Goal: Find specific page/section

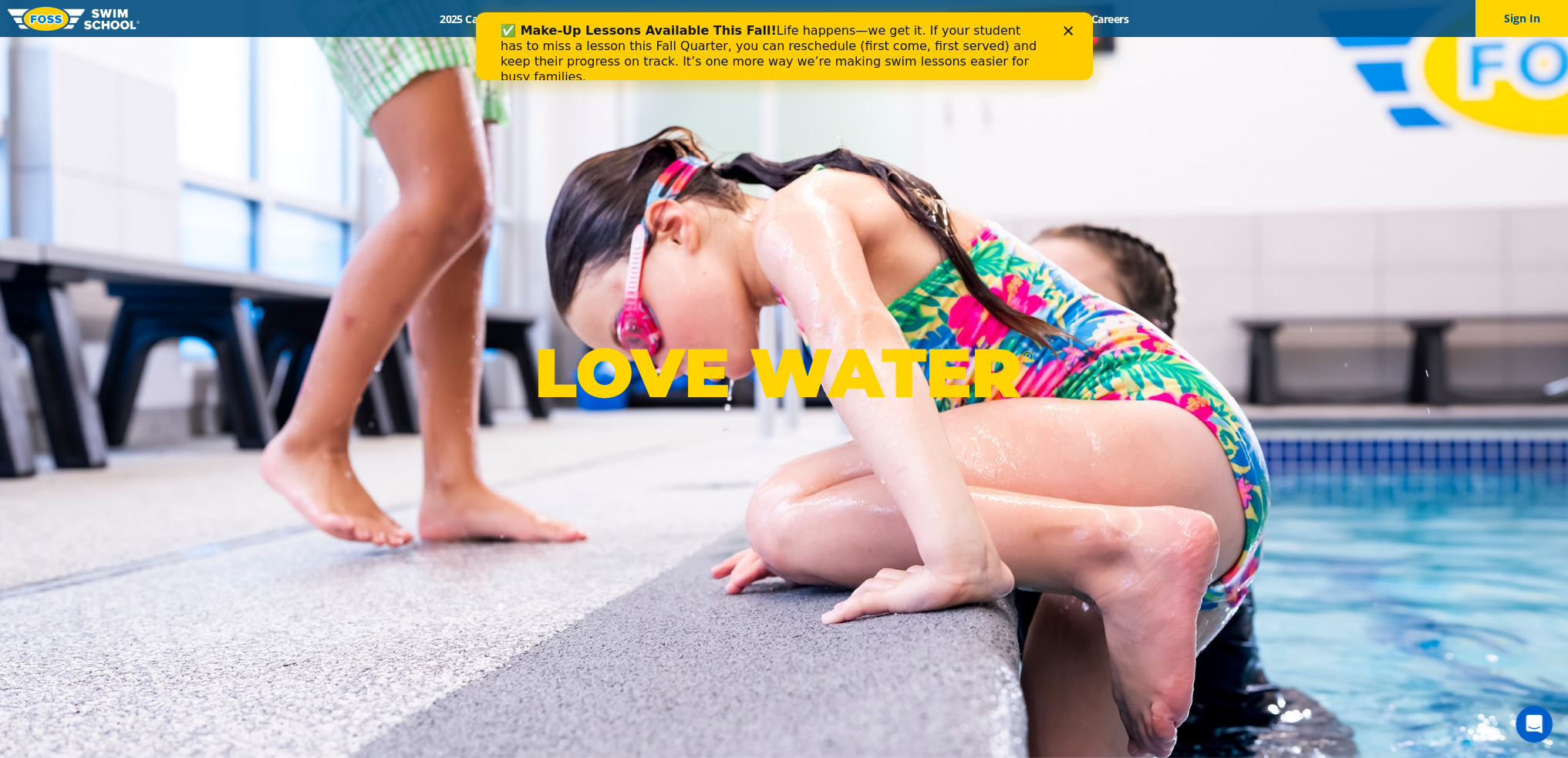
click at [1073, 29] on div "Close" at bounding box center [1070, 31] width 15 height 9
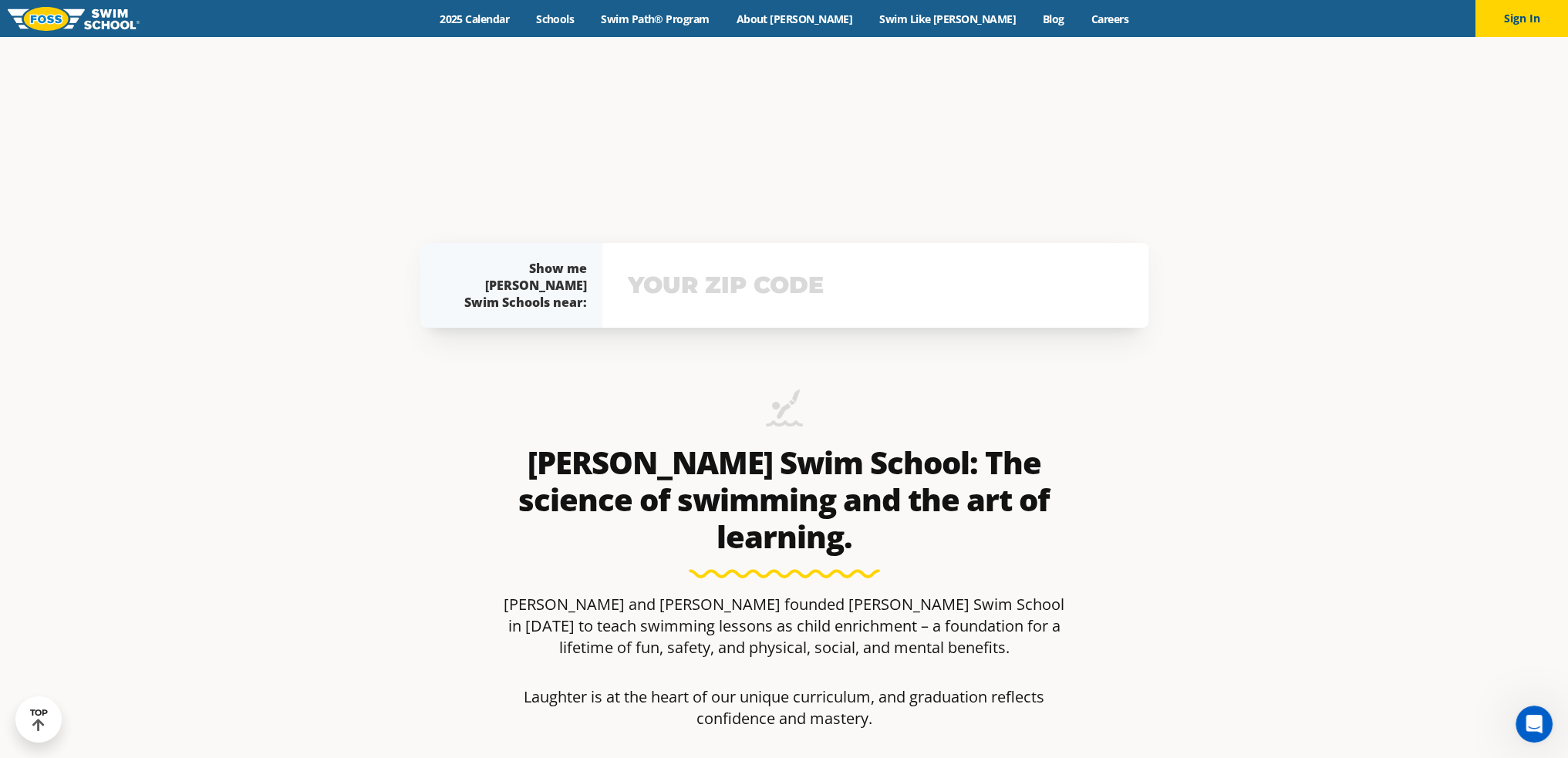
scroll to position [772, 0]
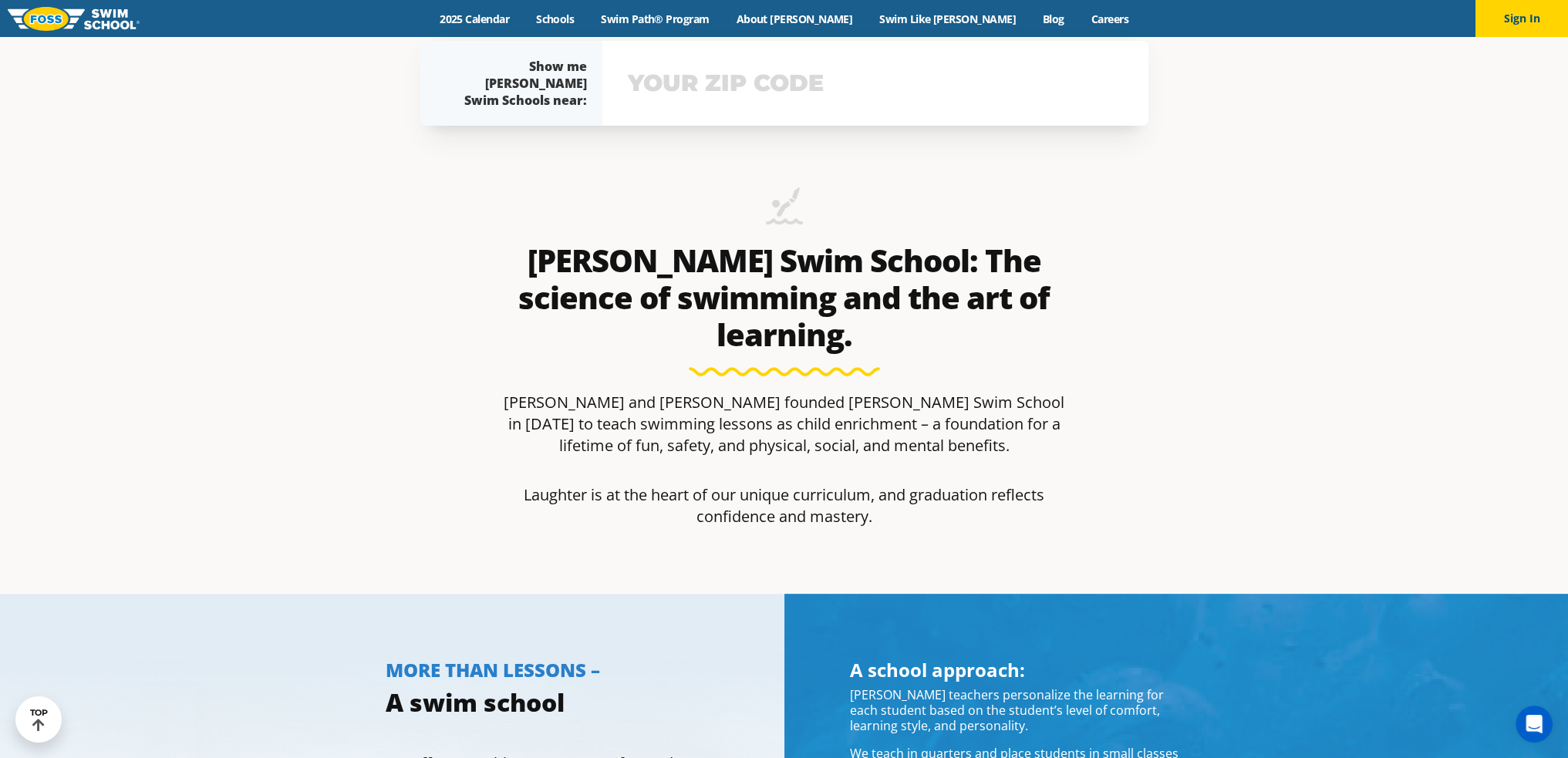
click at [715, 68] on input "text" at bounding box center [875, 84] width 503 height 45
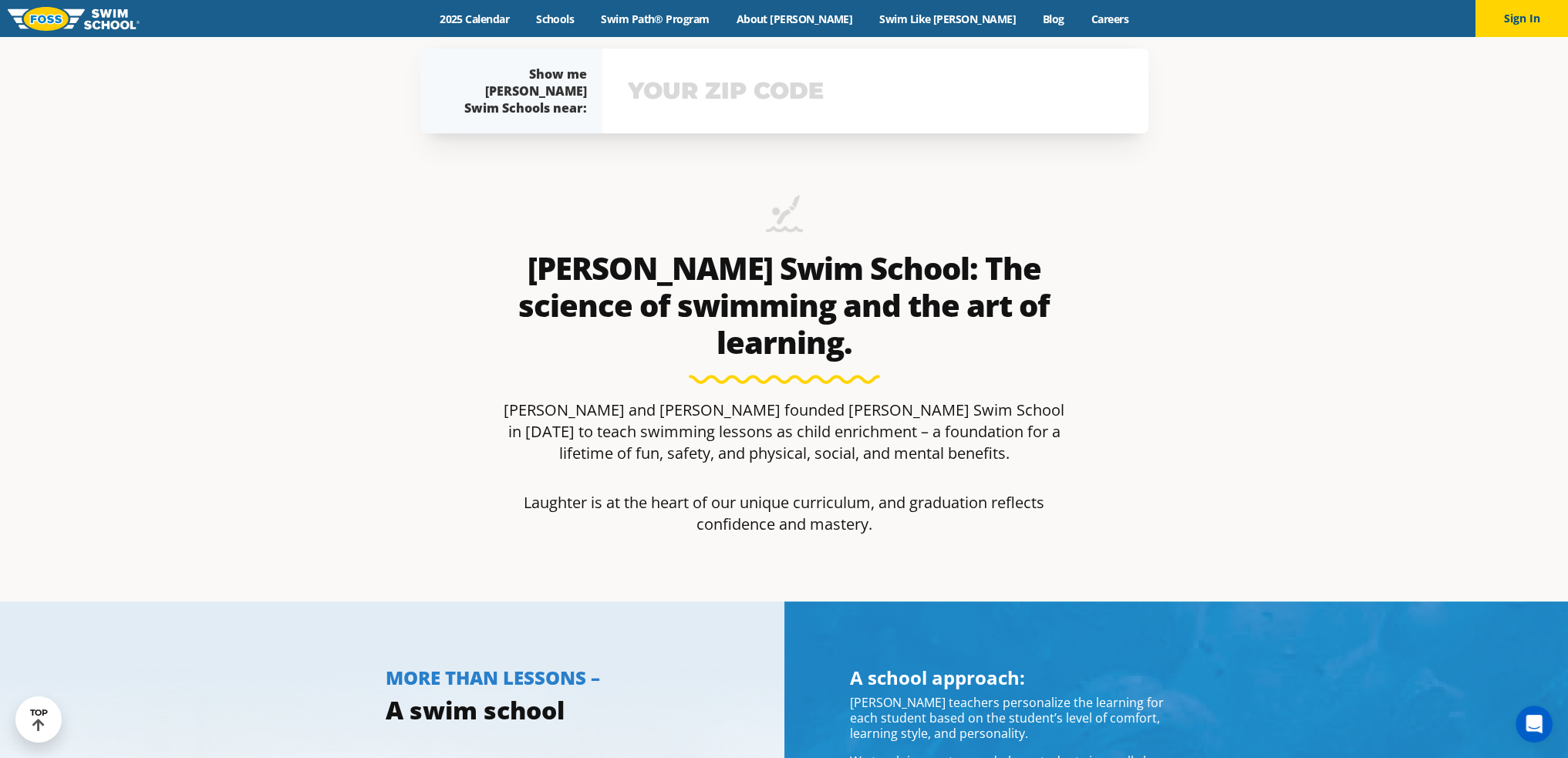
scroll to position [735, 0]
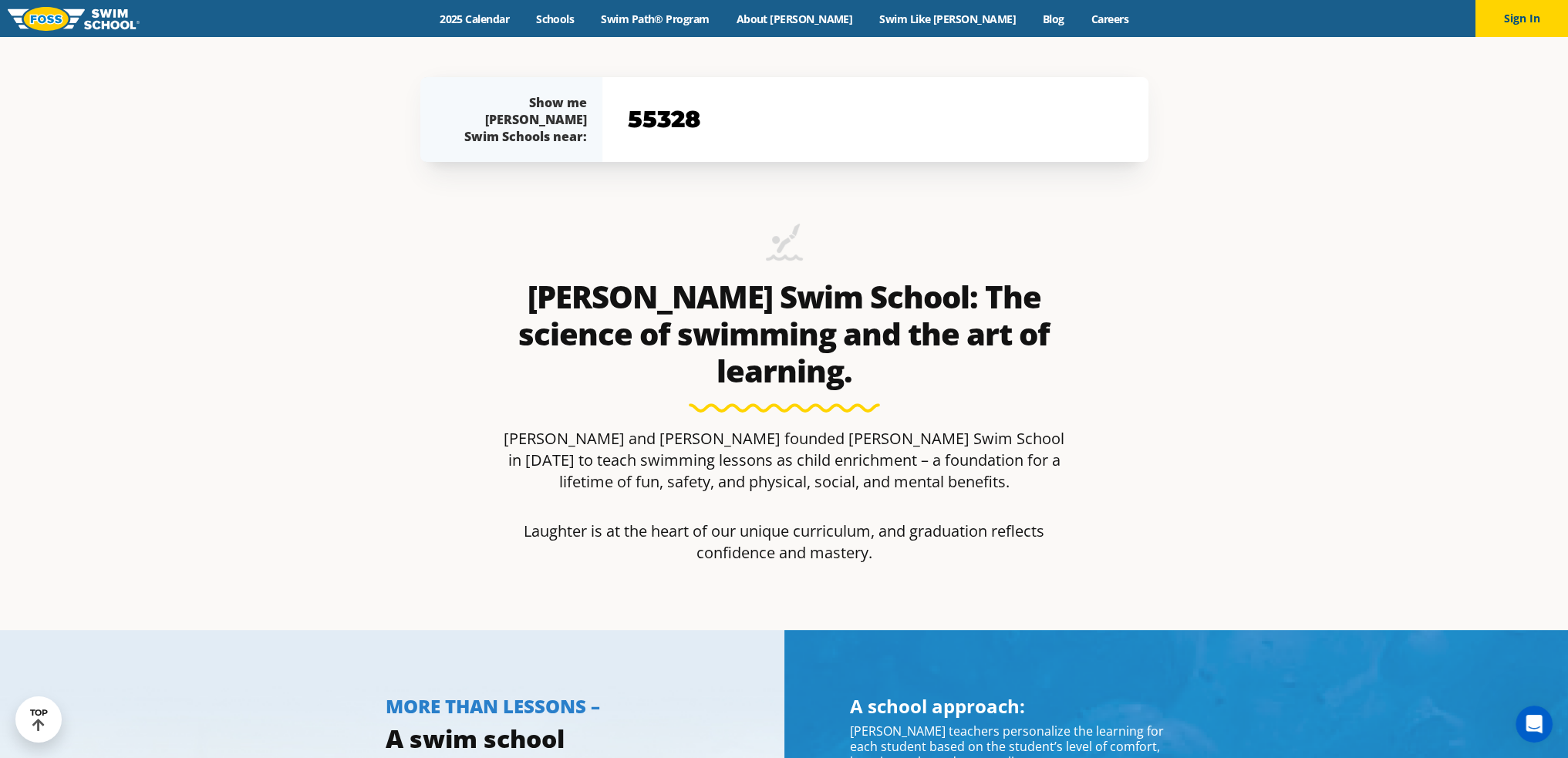
type input "55328"
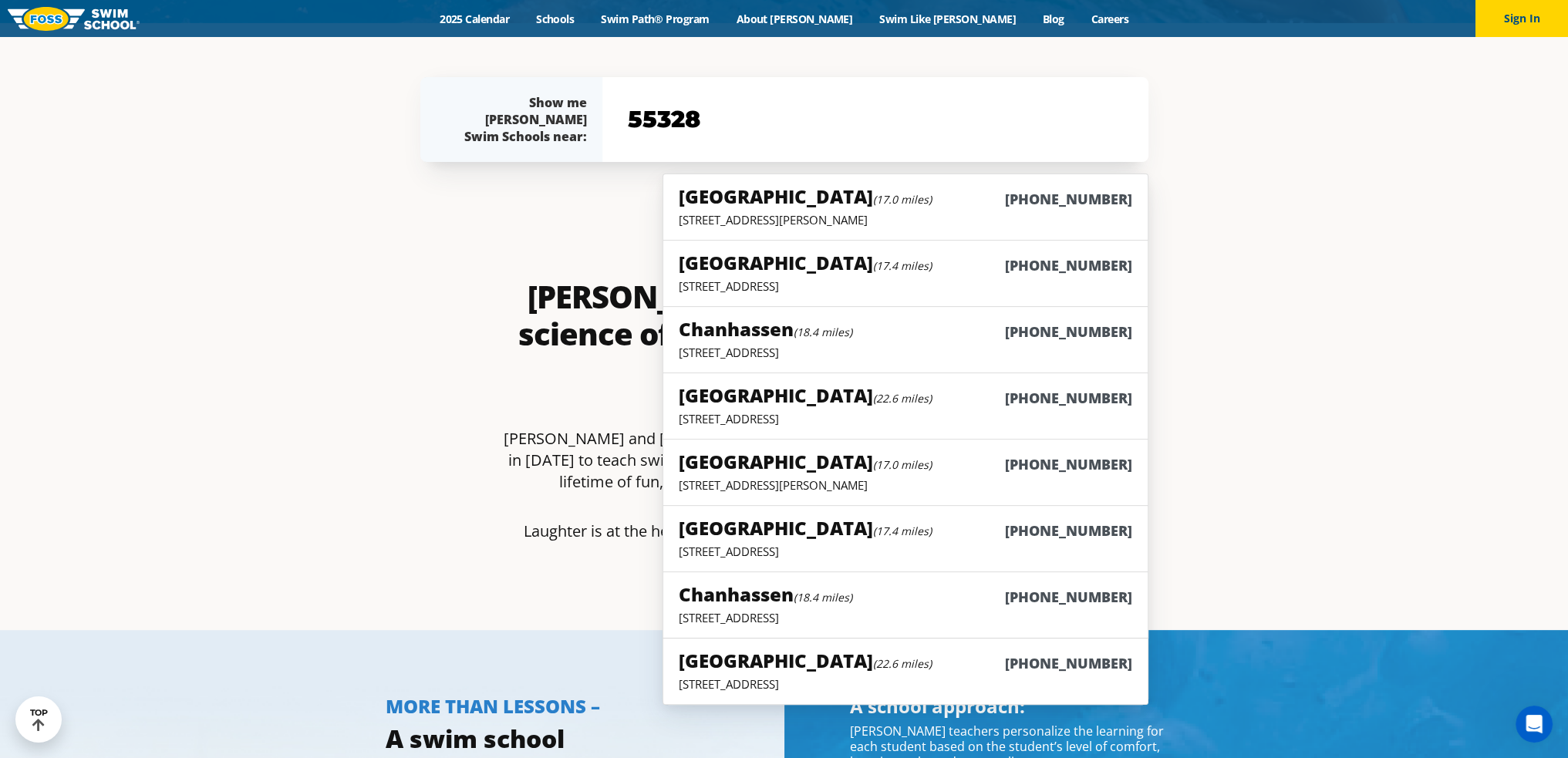
drag, startPoint x: 492, startPoint y: 256, endPoint x: 482, endPoint y: 259, distance: 10.4
click at [489, 257] on div "[GEOGRAPHIC_DATA] (17.0 miles) [PHONE_NUMBER] [STREET_ADDRESS][PERSON_NAME] (17…" at bounding box center [784, 439] width 728 height 532
click at [481, 273] on div "[GEOGRAPHIC_DATA] (17.0 miles) [PHONE_NUMBER] [STREET_ADDRESS][PERSON_NAME] (17…" at bounding box center [784, 439] width 728 height 532
click at [873, 268] on small "(17.4 miles)" at bounding box center [902, 265] width 59 height 14
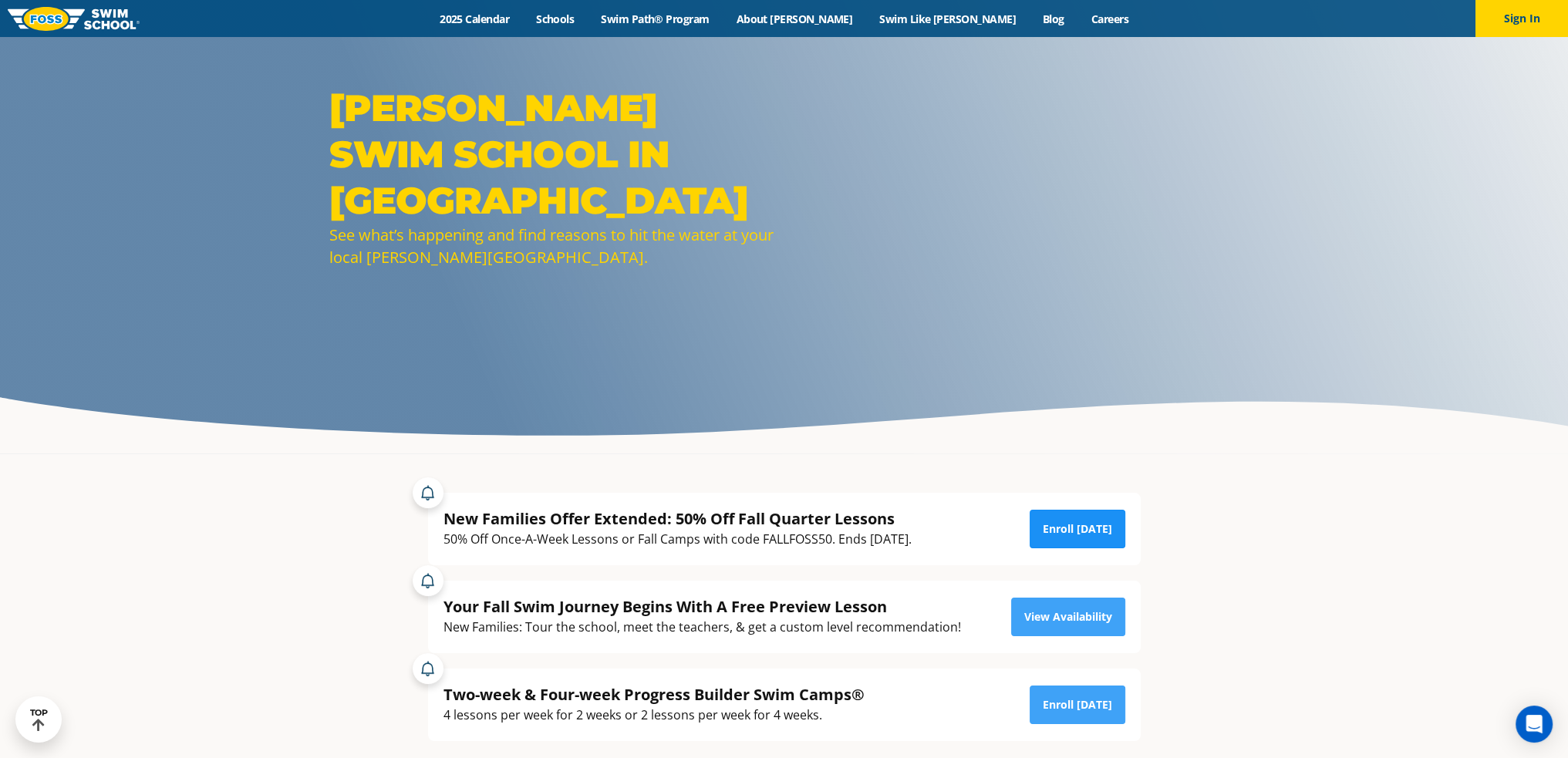
scroll to position [154, 0]
